Goal: Task Accomplishment & Management: Use online tool/utility

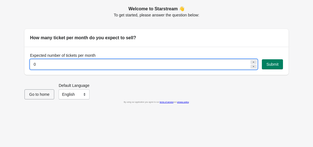
click at [85, 63] on input "0" at bounding box center [140, 64] width 220 height 10
click at [44, 66] on input "0" at bounding box center [140, 64] width 220 height 10
type input "500"
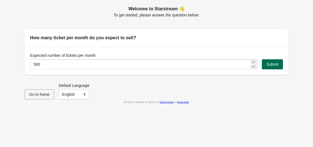
click at [269, 64] on span "Submit" at bounding box center [272, 64] width 12 height 4
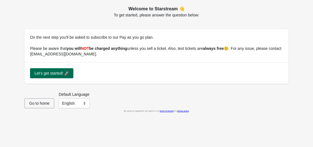
click at [64, 74] on span "Let's get started! 🚀" at bounding box center [51, 73] width 34 height 4
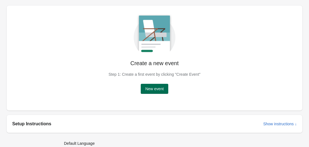
click at [152, 88] on span "New event" at bounding box center [154, 88] width 18 height 4
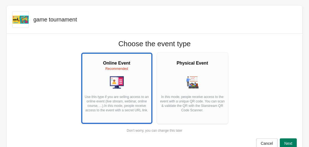
scroll to position [28, 0]
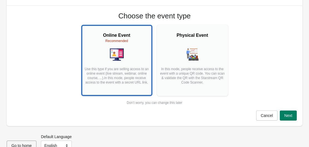
click at [138, 71] on p "Use this type if you are selling access to an online event (live stream, webina…" at bounding box center [117, 78] width 66 height 22
click at [287, 118] on button "Next" at bounding box center [288, 115] width 17 height 10
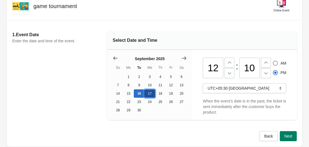
click at [151, 93] on button "17" at bounding box center [149, 93] width 11 height 8
click at [229, 66] on button at bounding box center [229, 63] width 10 height 10
click at [232, 76] on icon at bounding box center [230, 73] width 6 height 6
click at [230, 68] on div at bounding box center [229, 73] width 10 height 10
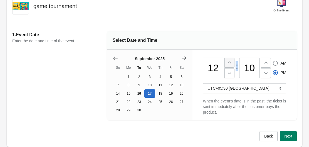
click at [230, 65] on icon at bounding box center [230, 63] width 6 height 6
click at [227, 75] on icon at bounding box center [230, 73] width 6 height 6
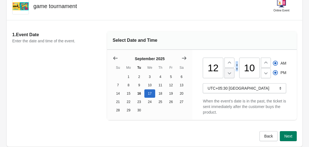
type input "11"
radio input "true"
radio input "false"
click at [227, 75] on icon at bounding box center [230, 73] width 6 height 6
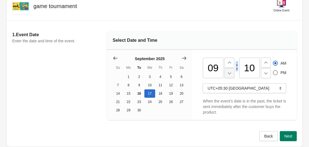
click at [227, 75] on icon at bounding box center [230, 73] width 6 height 6
click at [227, 66] on button at bounding box center [229, 63] width 10 height 10
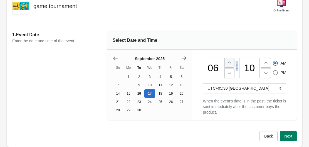
click at [227, 66] on button at bounding box center [229, 63] width 10 height 10
click at [233, 66] on button at bounding box center [229, 63] width 10 height 10
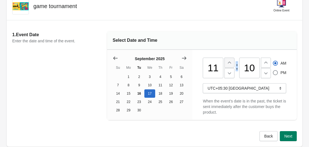
click at [233, 66] on button at bounding box center [229, 63] width 10 height 10
type input "12"
radio input "false"
radio input "true"
click at [233, 66] on button at bounding box center [229, 63] width 10 height 10
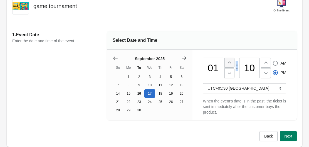
click at [233, 66] on button at bounding box center [229, 63] width 10 height 10
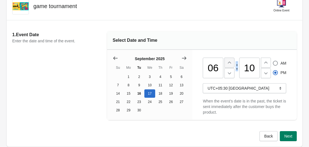
click at [233, 66] on button at bounding box center [229, 63] width 10 height 10
type input "08"
click at [265, 73] on icon at bounding box center [266, 73] width 6 height 6
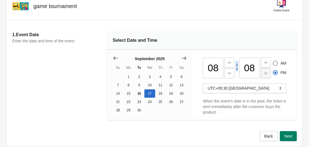
click at [265, 73] on icon at bounding box center [266, 73] width 6 height 6
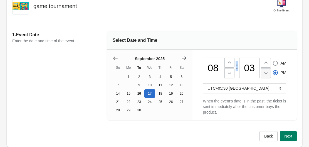
click at [265, 73] on icon at bounding box center [266, 73] width 6 height 6
type input "00"
click at [249, 81] on div "08 : 00 AM PM UTC+05:30 Calcutta When the event's date is in the past, the tick…" at bounding box center [244, 85] width 83 height 70
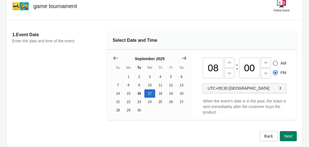
click at [246, 88] on span "UTC+05:30 Calcutta" at bounding box center [244, 88] width 74 height 6
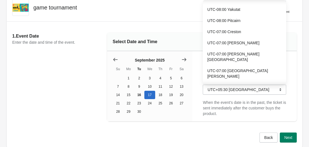
scroll to position [0, 0]
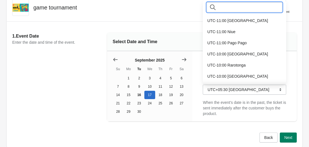
click at [235, 6] on input "text" at bounding box center [250, 7] width 65 height 10
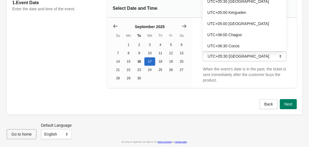
scroll to position [165, 0]
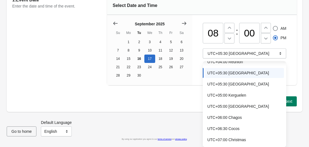
type input "india"
click at [175, 112] on div "Back Next" at bounding box center [155, 104] width 296 height 16
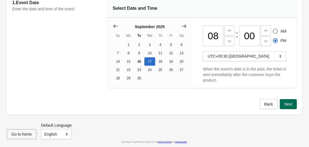
click at [290, 104] on span "Next" at bounding box center [288, 104] width 8 height 4
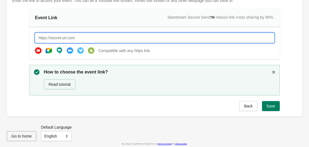
click at [93, 37] on input "text" at bounding box center [154, 38] width 239 height 10
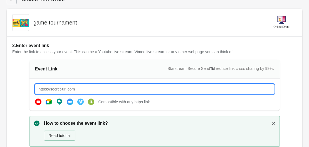
scroll to position [7, 0]
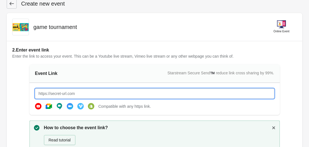
paste input "https://www.instagram.com/gametournamentindia/"
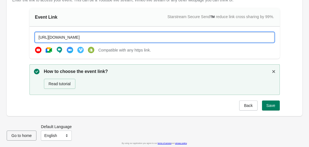
scroll to position [65, 0]
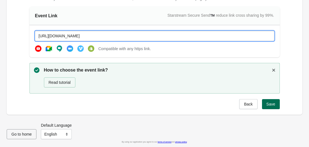
type input "https://www.instagram.com/gametournamentindia/"
click at [267, 105] on span "Save" at bounding box center [270, 104] width 9 height 4
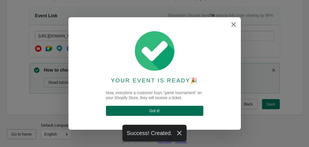
click at [165, 110] on span "Got it !" at bounding box center [154, 110] width 88 height 4
select select "US"
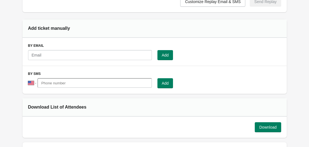
scroll to position [417, 0]
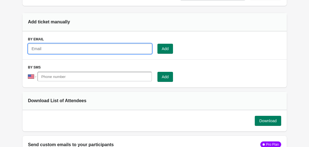
click at [71, 47] on input "text" at bounding box center [90, 49] width 124 height 10
click at [87, 39] on div "Add" at bounding box center [152, 46] width 259 height 14
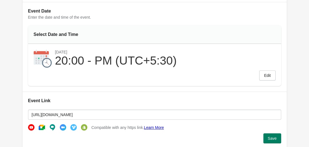
scroll to position [0, 0]
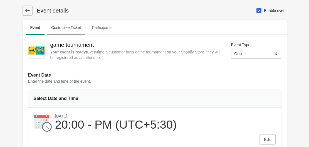
click at [63, 30] on span "Customize Ticket" at bounding box center [66, 28] width 39 height 10
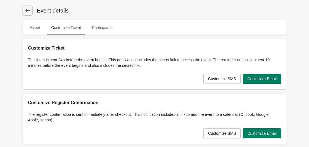
click at [47, 27] on span "Customize Ticket" at bounding box center [66, 28] width 39 height 10
click at [42, 28] on span "Event" at bounding box center [35, 28] width 19 height 10
select select "US"
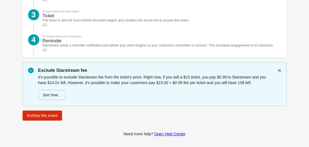
scroll to position [751, 0]
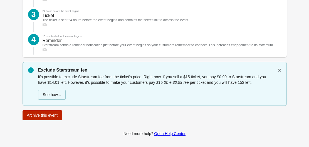
click at [49, 115] on span "Archive this event" at bounding box center [42, 115] width 31 height 4
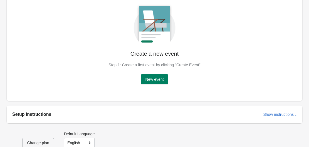
scroll to position [18, 0]
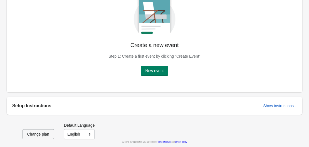
click at [66, 104] on h2 "Setup Instructions" at bounding box center [135, 105] width 246 height 7
click at [35, 138] on button "Change plan" at bounding box center [38, 134] width 31 height 10
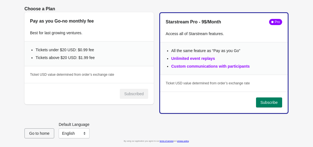
click at [39, 131] on span "Go to home" at bounding box center [39, 133] width 20 height 4
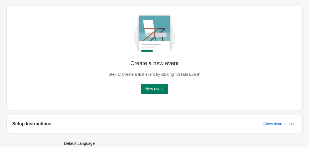
click at [86, 41] on div "Create a new event Step 1: Create a first event by clicking "Create Event" New …" at bounding box center [155, 52] width 278 height 83
click at [90, 41] on div "Create a new event Step 1: Create a first event by clicking "Create Event" New …" at bounding box center [155, 52] width 278 height 83
click at [152, 92] on button "New event" at bounding box center [154, 89] width 27 height 10
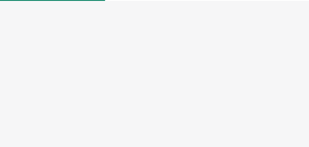
select select "US"
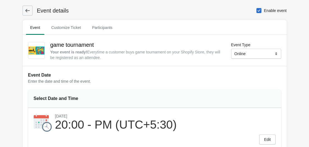
click at [28, 13] on icon at bounding box center [28, 11] width 6 height 6
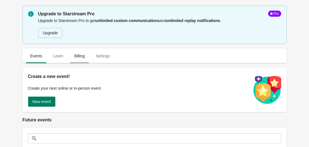
click at [81, 56] on span "Billing" at bounding box center [79, 56] width 19 height 10
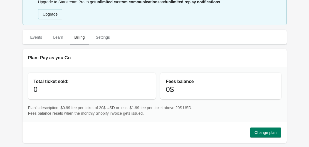
scroll to position [14, 0]
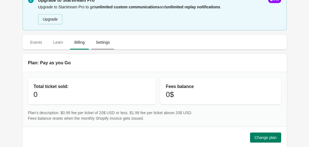
click at [98, 42] on span "Settings" at bounding box center [102, 42] width 23 height 10
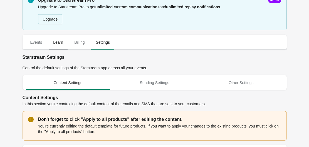
click at [61, 44] on span "Learn" at bounding box center [58, 42] width 19 height 10
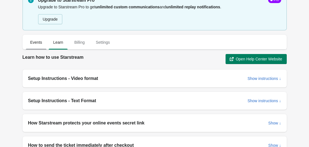
click at [39, 45] on span "Events" at bounding box center [36, 42] width 21 height 10
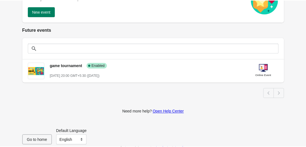
scroll to position [96, 0]
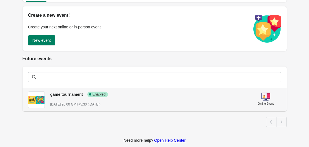
scroll to position [96, 0]
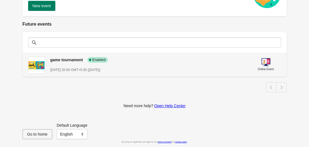
click at [80, 62] on h3 "game tournament" at bounding box center [66, 60] width 33 height 6
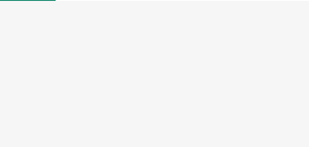
select select "US"
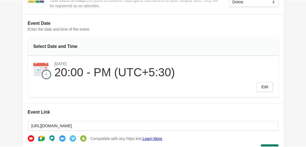
scroll to position [83, 0]
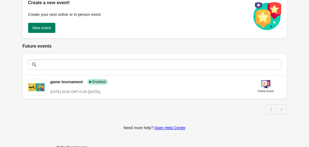
scroll to position [83, 0]
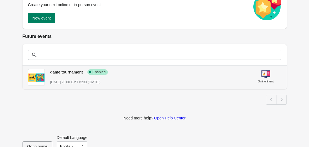
click at [101, 80] on span "[DATE] 20:00 GMT+5:30 ([DATE])" at bounding box center [75, 82] width 50 height 4
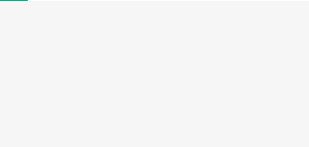
select select "US"
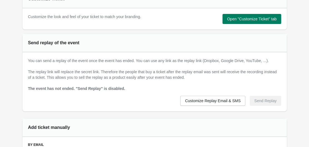
scroll to position [278, 0]
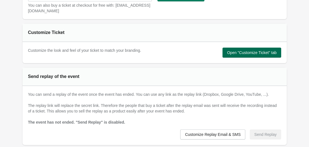
click at [245, 50] on span "Open "Customize Ticket" tab" at bounding box center [251, 52] width 49 height 4
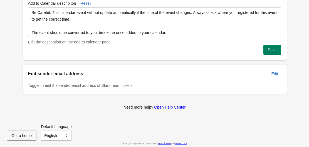
scroll to position [0, 0]
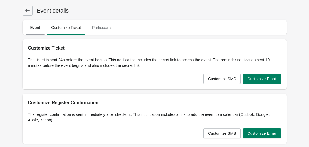
click at [31, 29] on span "Event" at bounding box center [35, 28] width 19 height 10
select select "US"
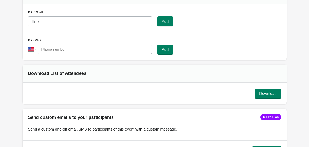
scroll to position [445, 0]
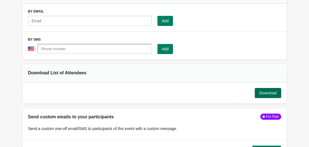
click at [268, 93] on span "Download" at bounding box center [267, 93] width 17 height 4
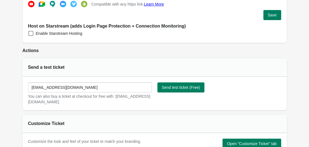
scroll to position [195, 0]
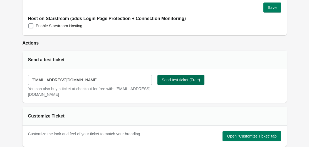
click at [169, 78] on span "Send test ticket (Free)" at bounding box center [181, 80] width 38 height 4
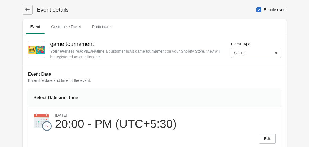
scroll to position [0, 0]
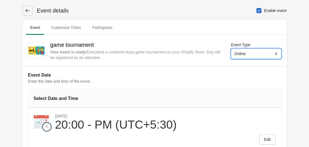
click at [242, 50] on select "Online Physical" at bounding box center [256, 54] width 50 height 10
click at [242, 51] on select "Online Physical" at bounding box center [256, 54] width 50 height 10
click at [28, 9] on icon at bounding box center [28, 11] width 6 height 6
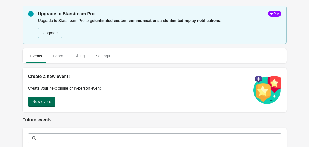
click at [37, 102] on span "New event" at bounding box center [42, 101] width 18 height 4
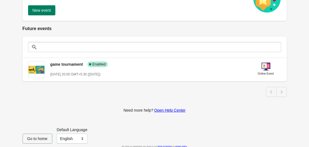
scroll to position [96, 0]
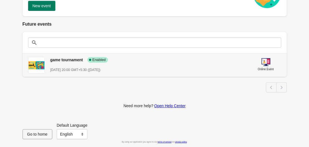
click at [143, 68] on div "[DATE] 20:00 GMT+5:30 ([DATE])" at bounding box center [148, 70] width 196 height 6
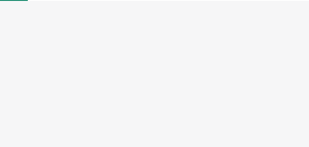
select select "US"
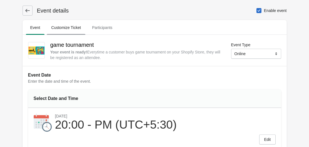
click at [68, 25] on span "Customize Ticket" at bounding box center [66, 28] width 39 height 10
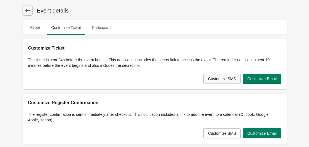
click at [213, 81] on button "Customize SMS" at bounding box center [221, 79] width 37 height 10
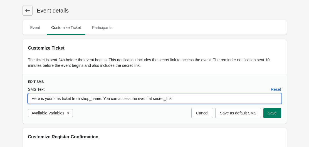
click at [86, 100] on input "Here is your sms ticket from shop_name. You can access the event at secret_link" at bounding box center [154, 98] width 253 height 10
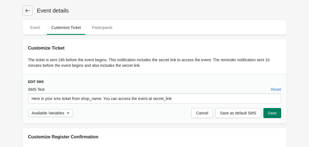
click at [135, 57] on div "The ticket is sent 24h before the event begins. This notification includes the …" at bounding box center [154, 59] width 253 height 17
click at [248, 113] on span "Save as default SMS" at bounding box center [238, 113] width 36 height 4
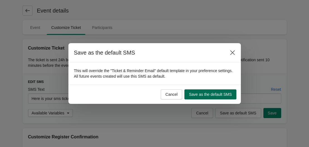
click at [217, 94] on span "Save as the default SMS" at bounding box center [210, 94] width 43 height 4
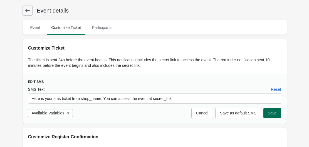
click at [271, 112] on span "Save" at bounding box center [272, 113] width 9 height 4
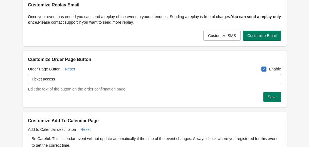
scroll to position [195, 0]
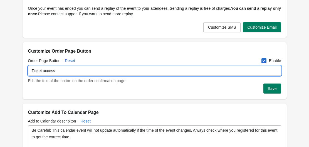
click at [117, 73] on input "Ticket access" at bounding box center [154, 71] width 253 height 10
click at [121, 91] on div "Save" at bounding box center [154, 88] width 253 height 10
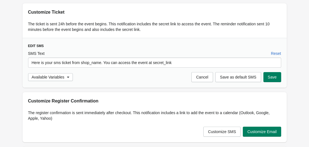
scroll to position [0, 0]
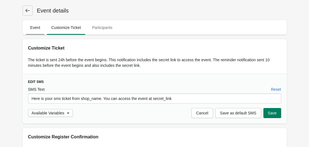
click at [35, 24] on span "Event" at bounding box center [35, 28] width 19 height 10
select select "US"
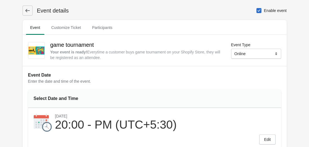
click at [27, 10] on icon at bounding box center [28, 11] width 6 height 6
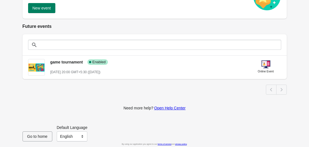
scroll to position [107, 0]
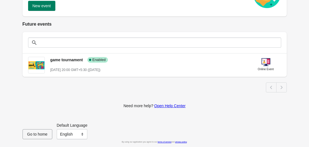
click at [77, 95] on div "One more step to complete Starstream installation Shopify upgraded the checkout…" at bounding box center [152, 4] width 270 height 220
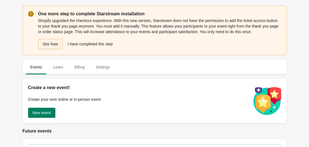
click at [57, 44] on button "See how" at bounding box center [50, 44] width 24 height 10
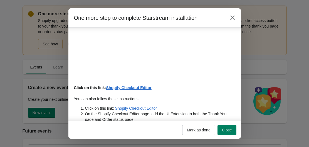
scroll to position [75, 0]
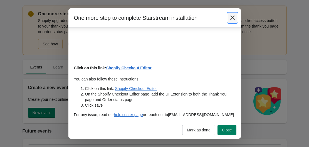
click at [230, 18] on icon "Close" at bounding box center [233, 18] width 6 height 6
